Goal: Task Accomplishment & Management: Manage account settings

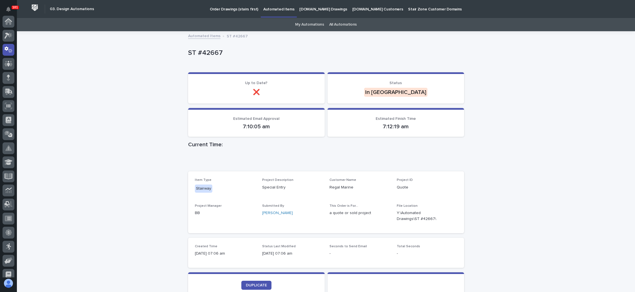
scroll to position [28, 0]
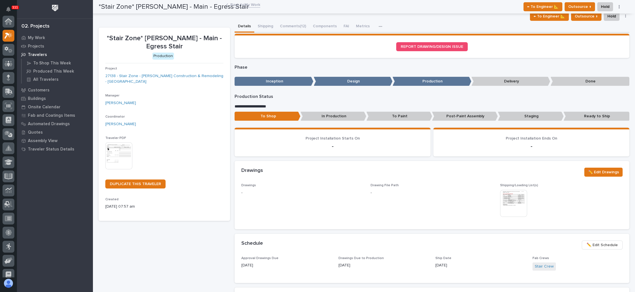
scroll to position [14, 0]
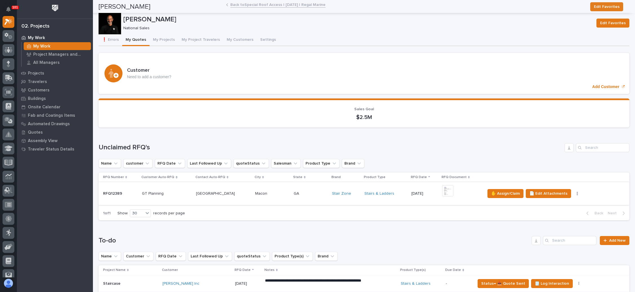
scroll to position [84, 0]
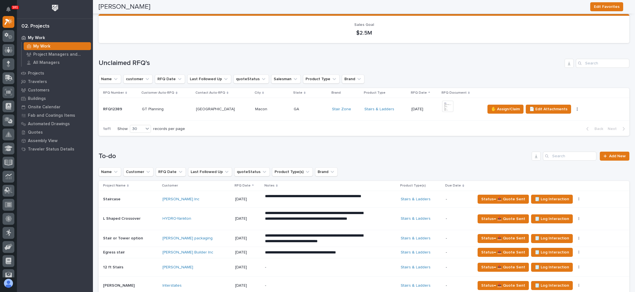
click at [300, 110] on p at bounding box center [311, 109] width 34 height 5
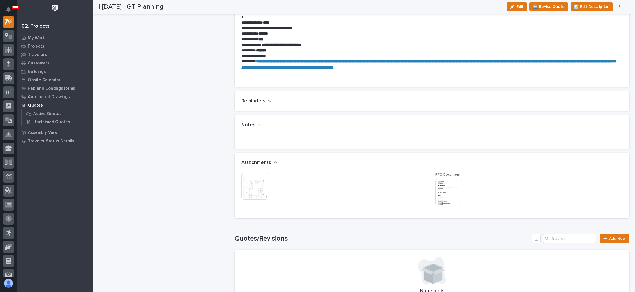
scroll to position [380, 0]
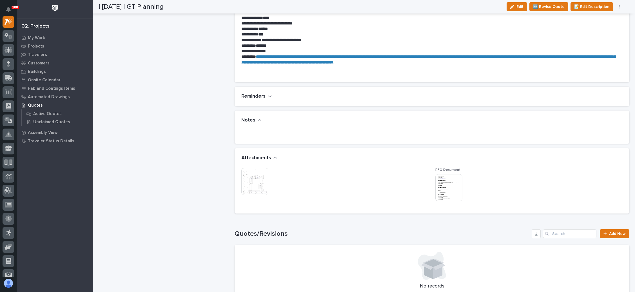
click at [251, 180] on img at bounding box center [254, 181] width 27 height 27
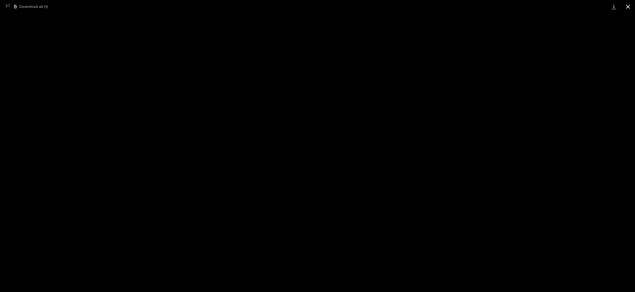
click at [630, 7] on button "Close gallery" at bounding box center [628, 6] width 14 height 13
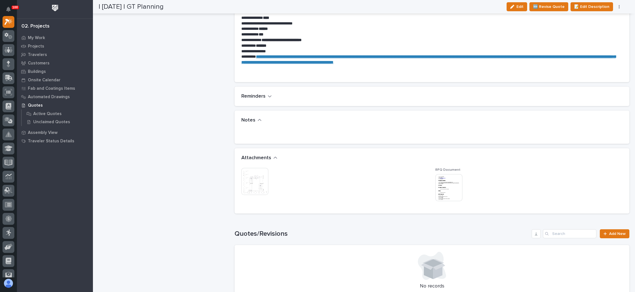
click at [447, 181] on img at bounding box center [448, 187] width 27 height 27
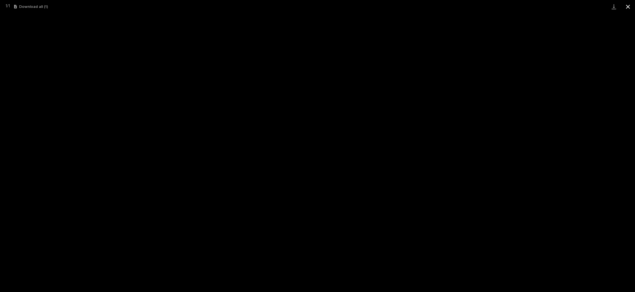
click at [627, 5] on button "Close gallery" at bounding box center [628, 6] width 14 height 13
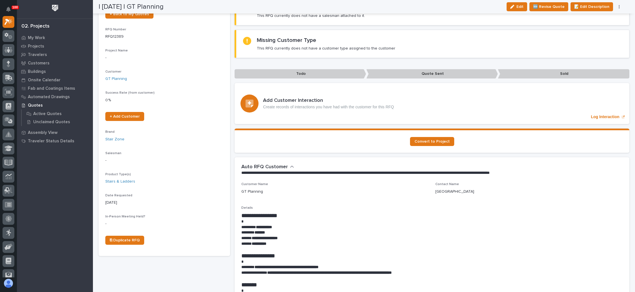
scroll to position [0, 0]
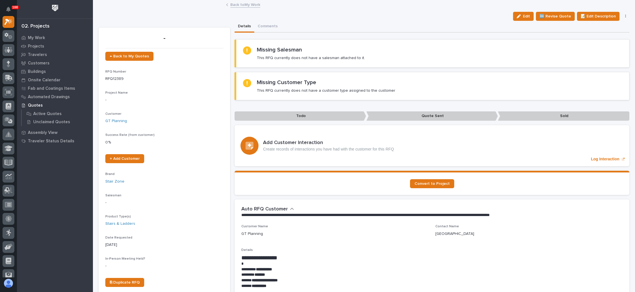
click at [622, 15] on button "button" at bounding box center [626, 16] width 8 height 4
click at [601, 44] on span "✋ Assign/Claim" at bounding box center [594, 45] width 29 height 7
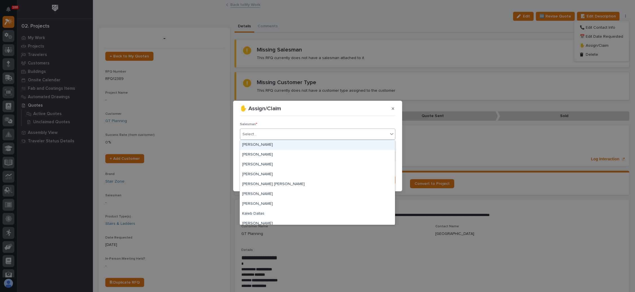
drag, startPoint x: 283, startPoint y: 131, endPoint x: 278, endPoint y: 135, distance: 6.6
click at [282, 132] on div "Select..." at bounding box center [314, 134] width 148 height 9
click at [269, 153] on div "[PERSON_NAME]" at bounding box center [317, 155] width 155 height 10
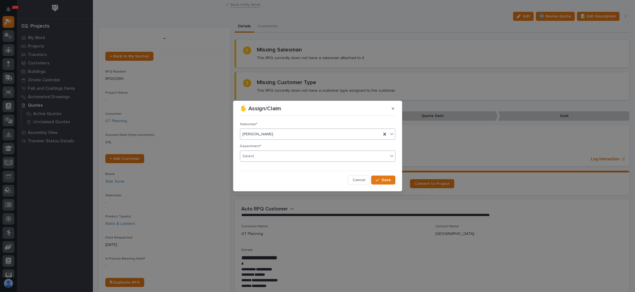
click at [269, 153] on div "Select..." at bounding box center [314, 156] width 148 height 9
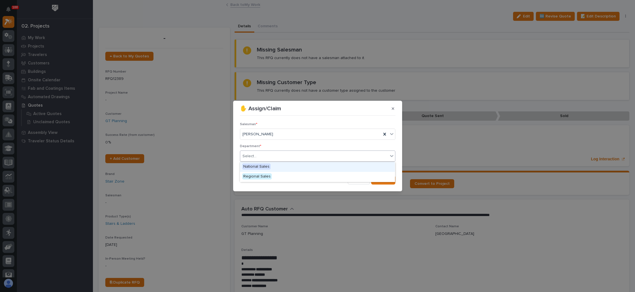
drag, startPoint x: 266, startPoint y: 165, endPoint x: 275, endPoint y: 168, distance: 9.6
click at [266, 165] on span "National Sales" at bounding box center [256, 167] width 28 height 6
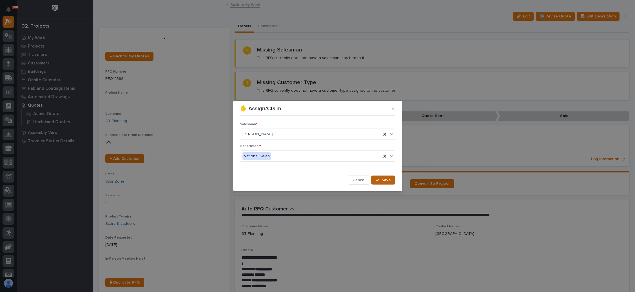
click at [383, 181] on span "Save" at bounding box center [385, 180] width 9 height 5
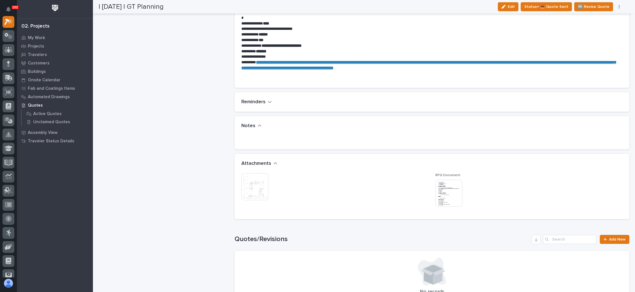
scroll to position [380, 0]
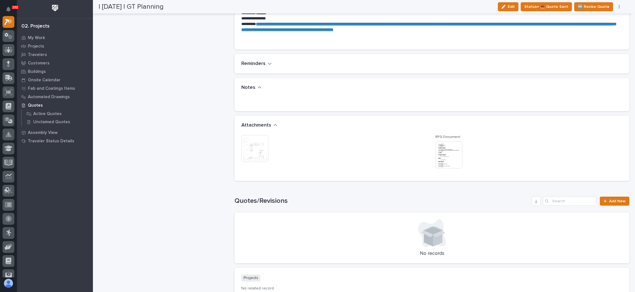
click at [452, 160] on img at bounding box center [448, 155] width 27 height 27
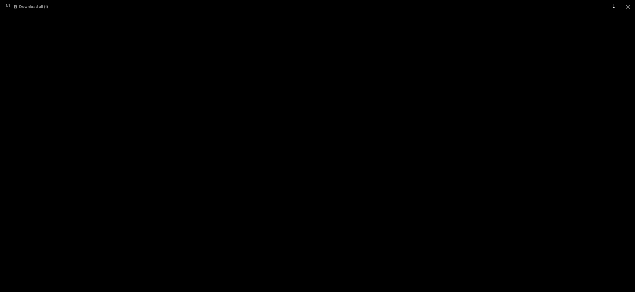
drag, startPoint x: 626, startPoint y: 9, endPoint x: 610, endPoint y: 11, distance: 15.9
click at [626, 9] on button "Close gallery" at bounding box center [628, 6] width 14 height 13
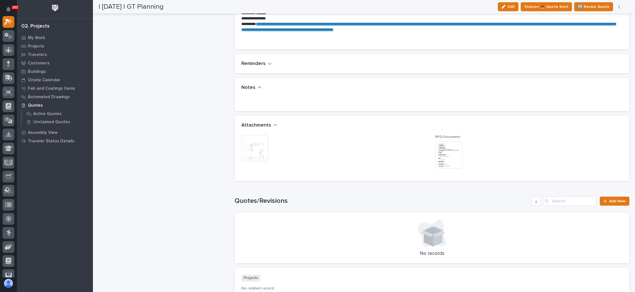
click at [264, 143] on img at bounding box center [254, 148] width 27 height 27
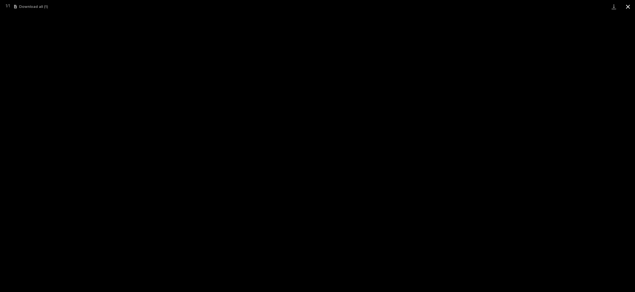
click at [625, 5] on button "Close gallery" at bounding box center [628, 6] width 14 height 13
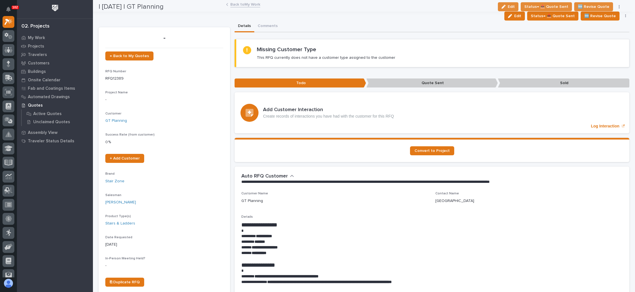
scroll to position [0, 0]
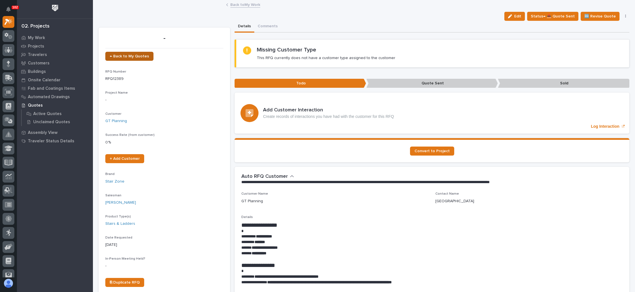
click at [141, 56] on span "← Back to My Quotes" at bounding box center [129, 56] width 39 height 4
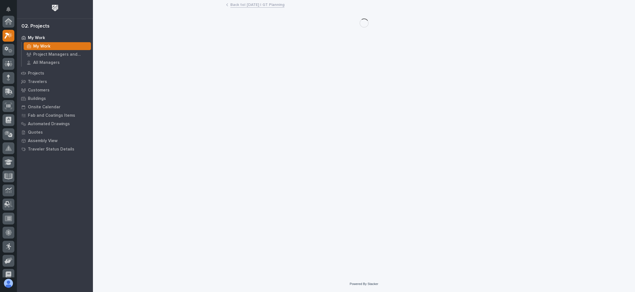
scroll to position [14, 0]
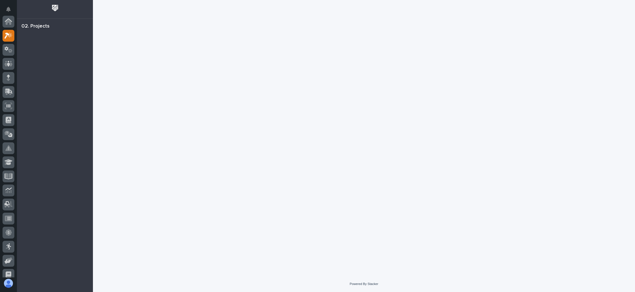
scroll to position [14, 0]
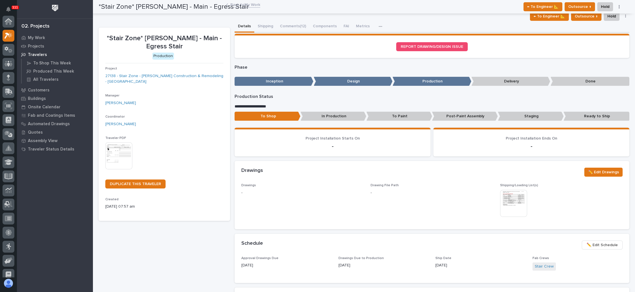
scroll to position [14, 0]
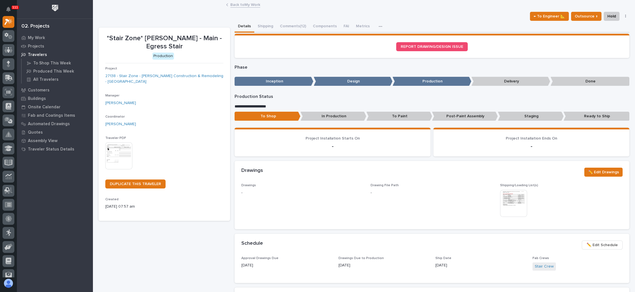
click at [235, 3] on link "Back to My Work" at bounding box center [245, 4] width 30 height 6
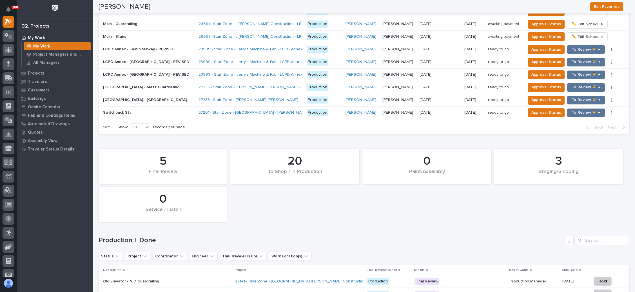
scroll to position [497, 0]
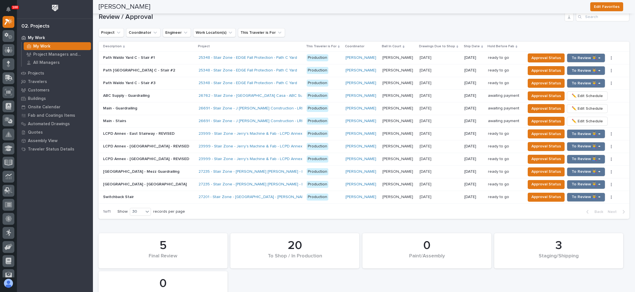
click at [441, 182] on p at bounding box center [440, 184] width 40 height 5
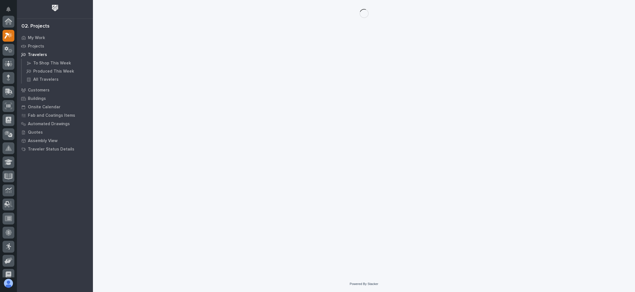
scroll to position [14, 0]
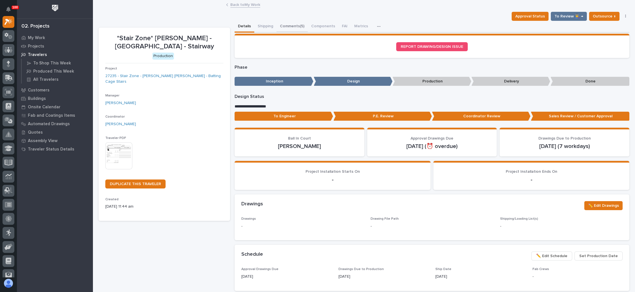
click at [293, 24] on button "Comments (5)" at bounding box center [291, 27] width 31 height 12
